Goal: Task Accomplishment & Management: Manage account settings

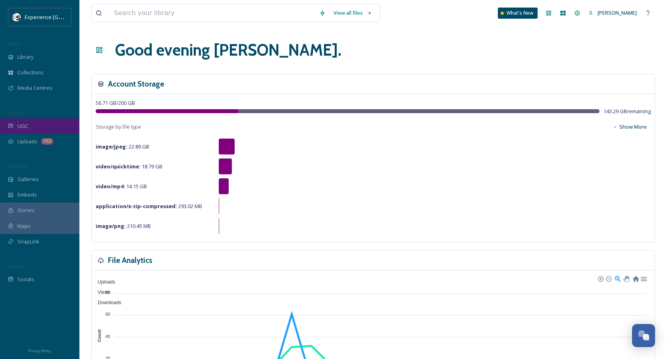
click at [42, 131] on div "UGC" at bounding box center [39, 125] width 79 height 15
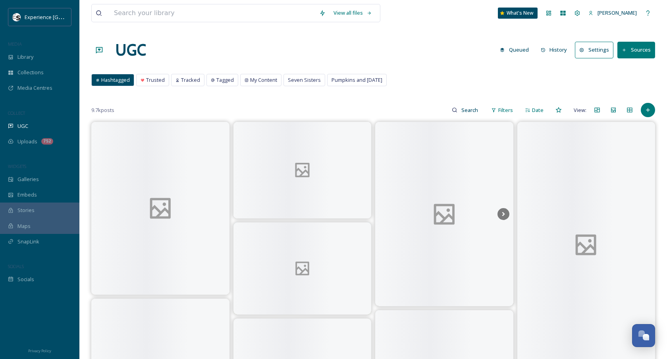
click at [555, 47] on button "History" at bounding box center [554, 49] width 35 height 15
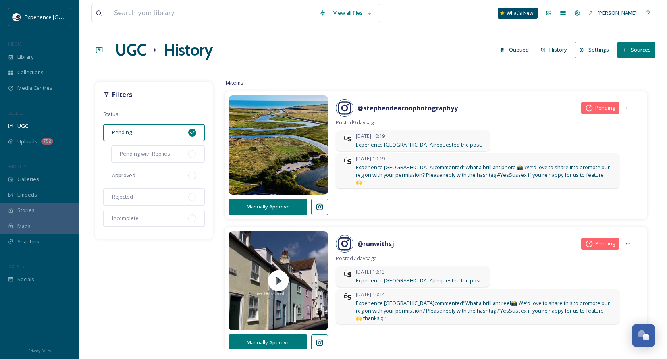
click at [129, 181] on div "Approved" at bounding box center [154, 175] width 102 height 17
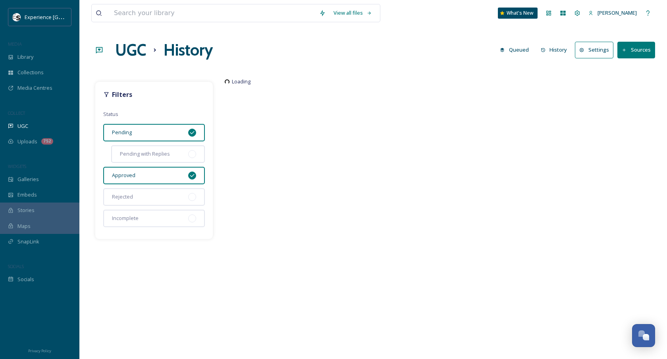
click at [156, 129] on div "Pending" at bounding box center [154, 132] width 102 height 17
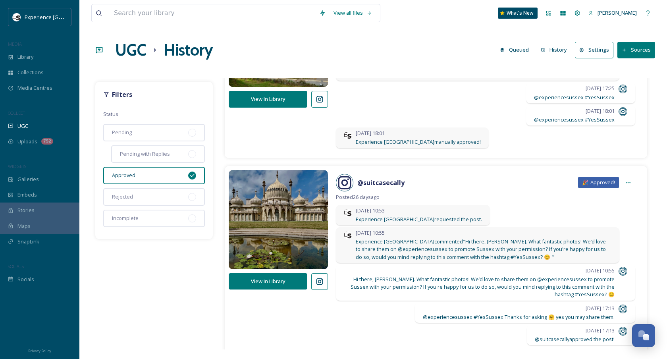
scroll to position [271, 0]
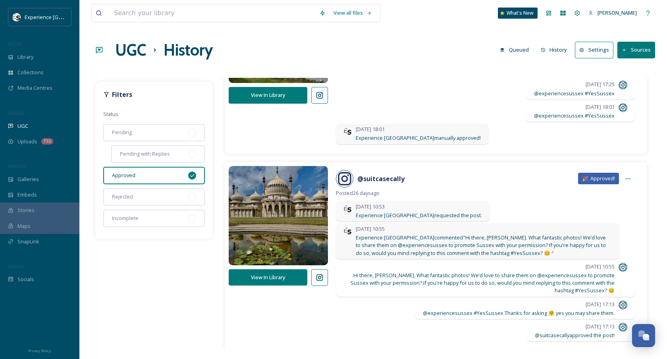
click at [287, 275] on button "View In Library" at bounding box center [268, 277] width 79 height 16
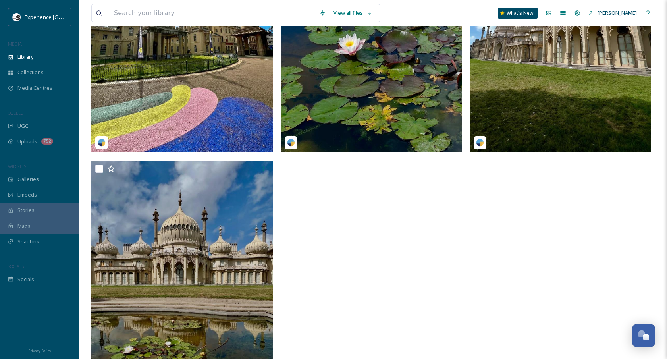
scroll to position [243, 0]
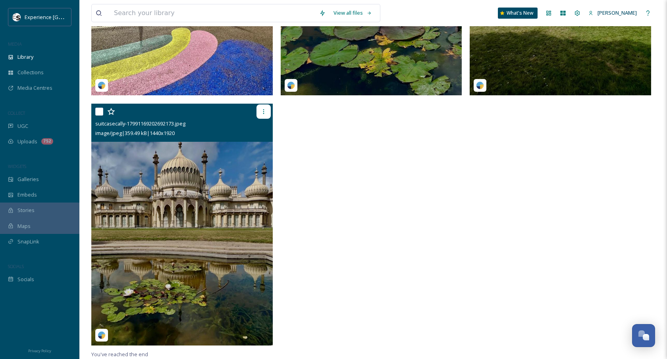
click at [261, 113] on icon at bounding box center [264, 111] width 6 height 6
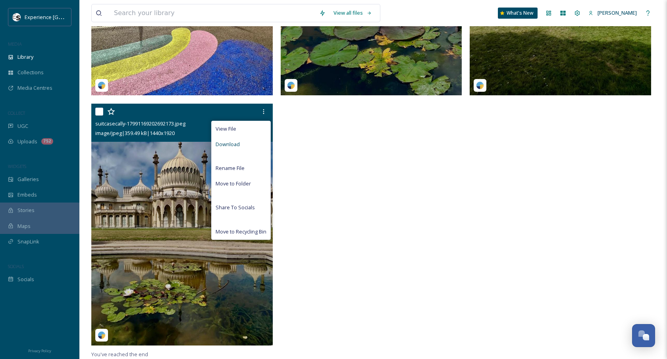
click at [252, 147] on div "Download" at bounding box center [241, 144] width 59 height 15
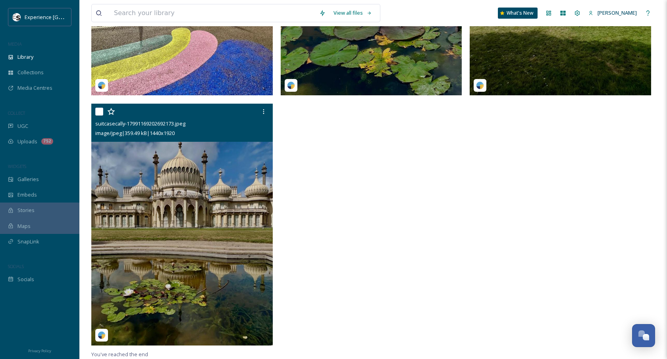
click at [194, 210] on img at bounding box center [182, 225] width 182 height 242
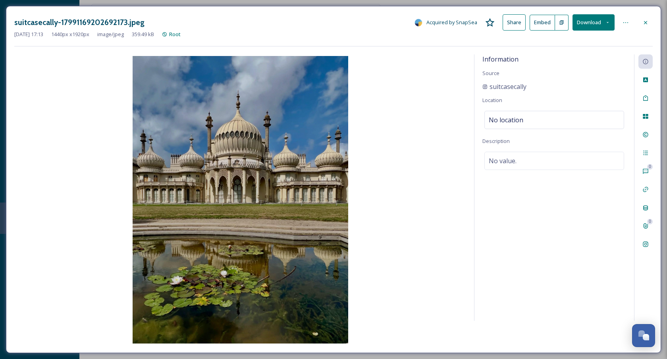
click at [651, 23] on div at bounding box center [646, 22] width 14 height 14
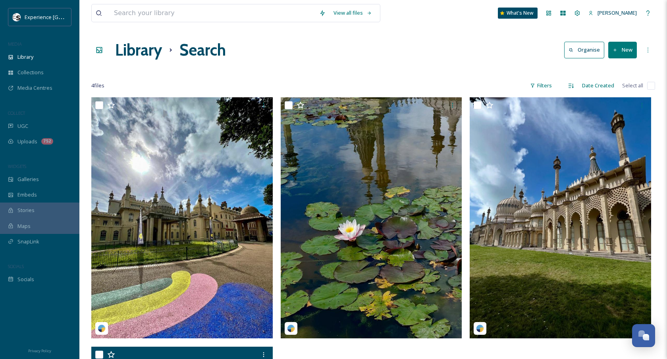
click at [139, 53] on h1 "Library" at bounding box center [138, 50] width 47 height 24
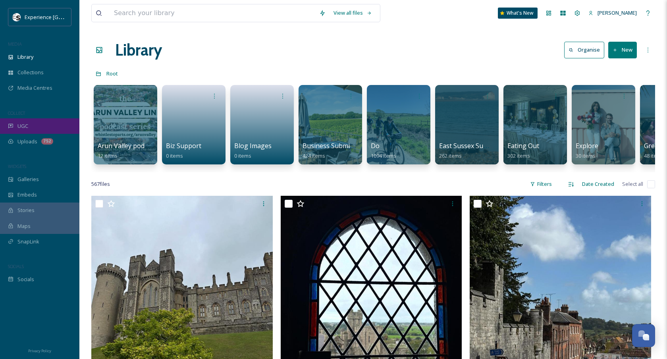
click at [29, 128] on div "UGC" at bounding box center [39, 125] width 79 height 15
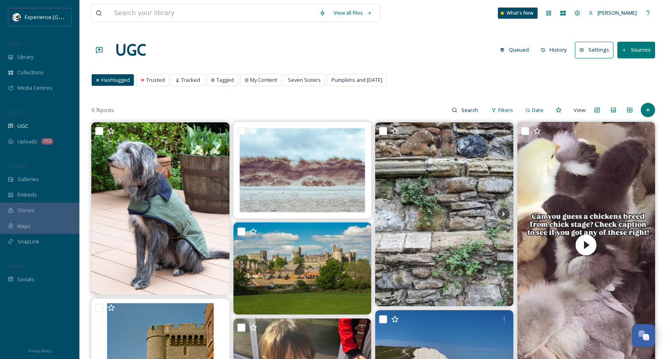
click at [560, 40] on div "UGC Queued History Settings Sources" at bounding box center [373, 50] width 564 height 24
click at [560, 49] on button "History" at bounding box center [554, 49] width 35 height 15
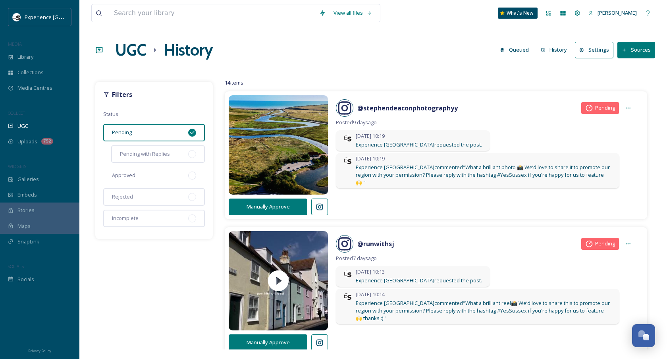
click at [141, 182] on div "Approved" at bounding box center [154, 175] width 102 height 17
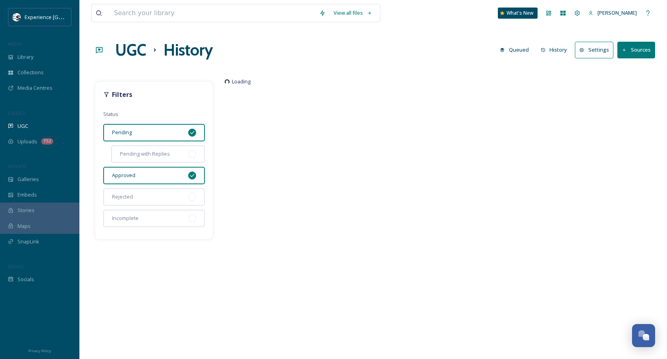
click at [149, 142] on div "Filters Status Pending Pending with Replies Approved Rejected Incomplete" at bounding box center [154, 160] width 118 height 157
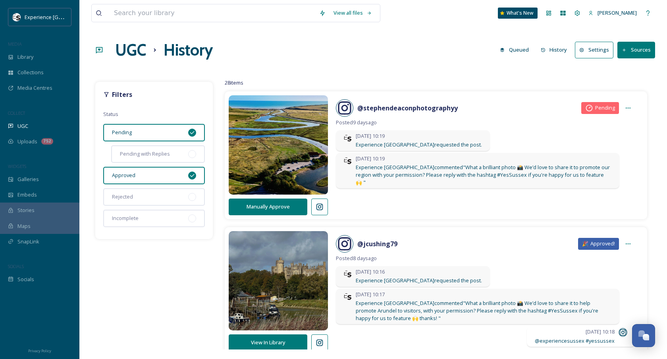
click at [149, 135] on div "Pending" at bounding box center [154, 132] width 102 height 17
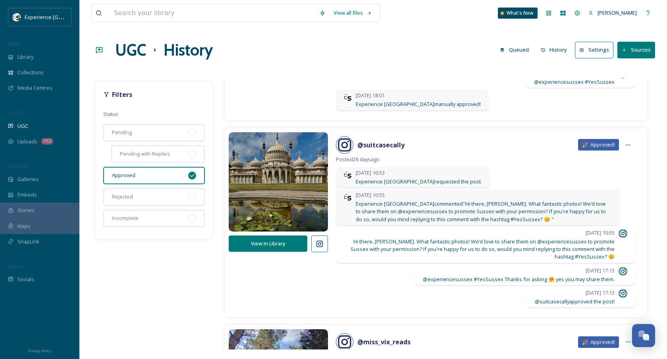
scroll to position [293, 0]
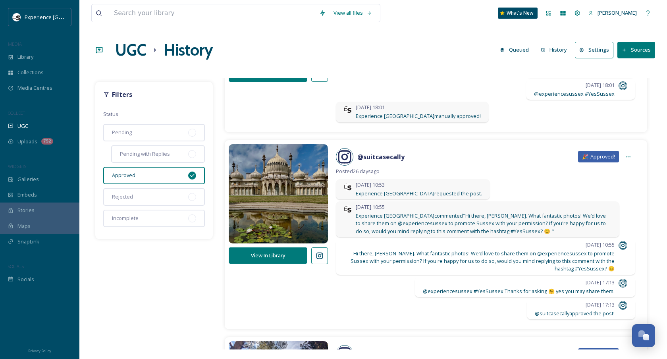
click at [321, 252] on icon at bounding box center [320, 255] width 7 height 7
drag, startPoint x: 416, startPoint y: 146, endPoint x: 353, endPoint y: 150, distance: 62.9
click at [353, 150] on div "@ suitcasecally 🎉 Approved!" at bounding box center [485, 156] width 299 height 17
copy strong "@ suitcasecally"
